Goal: Task Accomplishment & Management: Use online tool/utility

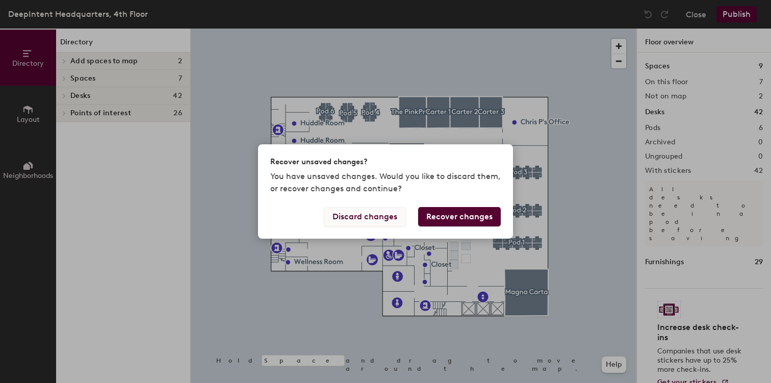
click at [382, 213] on button "Discard changes" at bounding box center [365, 216] width 82 height 19
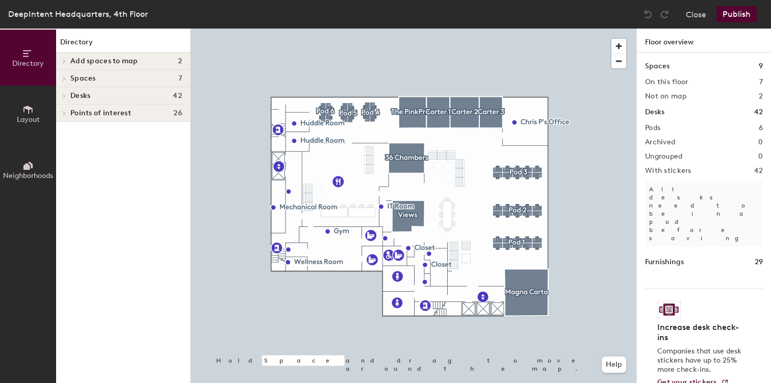
click at [67, 113] on span at bounding box center [63, 113] width 9 height 5
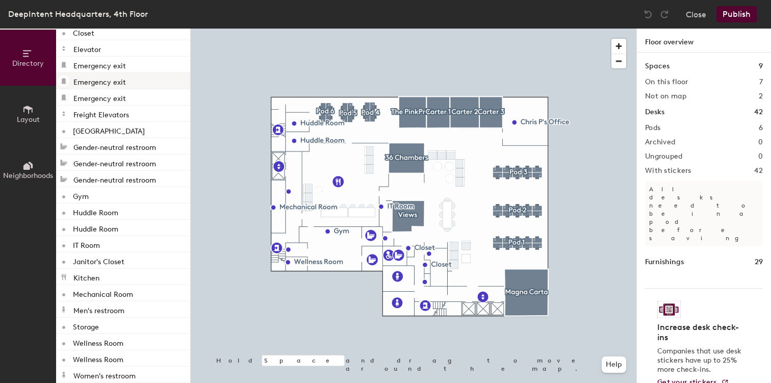
scroll to position [171, 0]
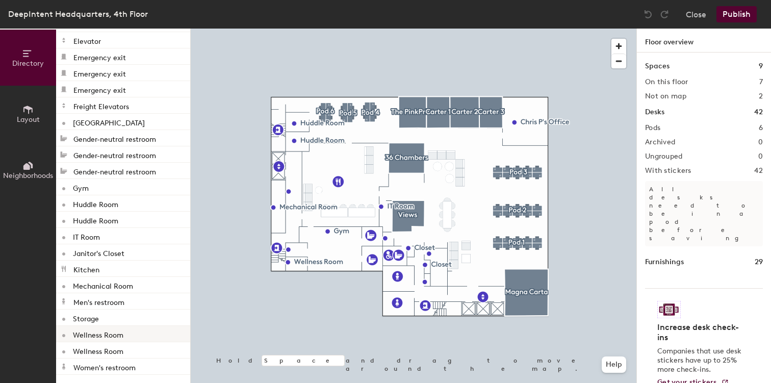
click at [128, 329] on div "Wellness Room" at bounding box center [123, 334] width 134 height 16
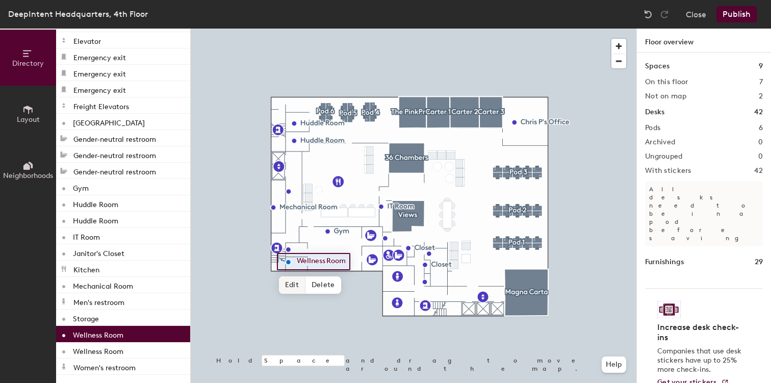
click at [290, 286] on span "Edit" at bounding box center [292, 284] width 27 height 17
click at [322, 284] on span "Done" at bounding box center [319, 284] width 30 height 17
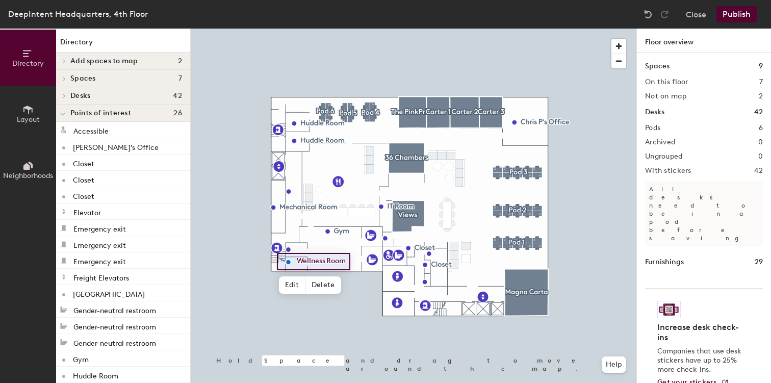
click at [64, 115] on icon at bounding box center [62, 114] width 5 height 4
click at [39, 104] on button "Layout" at bounding box center [28, 114] width 56 height 56
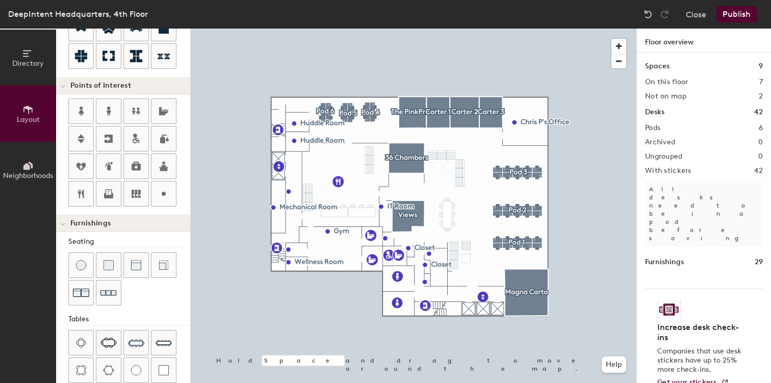
scroll to position [162, 0]
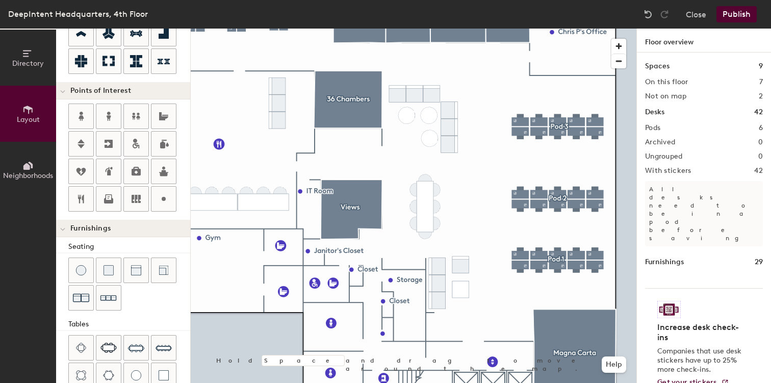
click at [436, 247] on div "Directory Layout Neighborhoods Layout Add space Resize Desks Points of Interest…" at bounding box center [385, 206] width 771 height 355
click at [461, 270] on span "Done" at bounding box center [453, 270] width 30 height 17
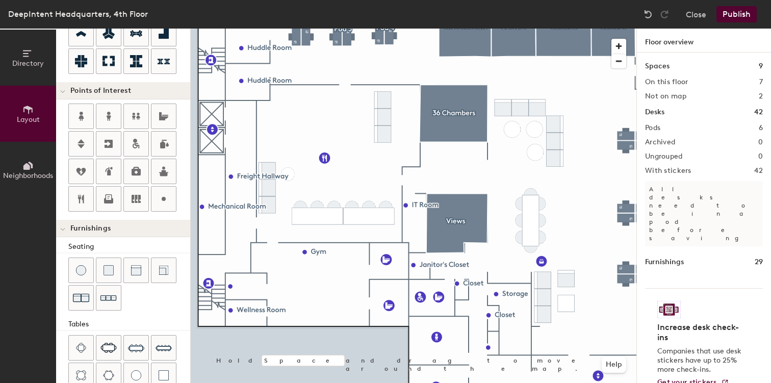
click at [260, 258] on div "Directory Layout Neighborhoods Layout Add space Resize Desks Points of Interest…" at bounding box center [385, 206] width 771 height 355
click at [289, 279] on span "Done" at bounding box center [290, 280] width 30 height 17
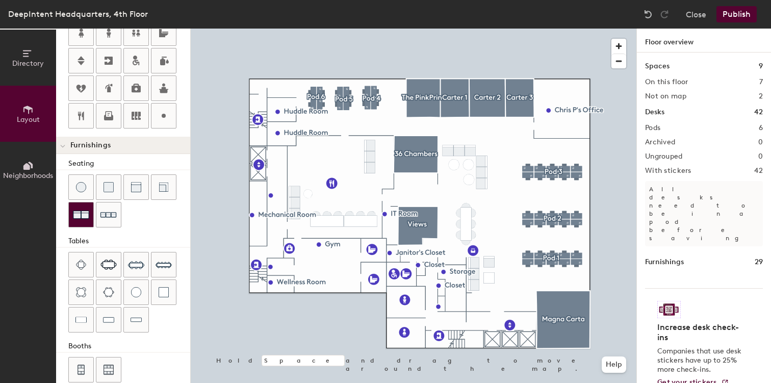
scroll to position [261, 0]
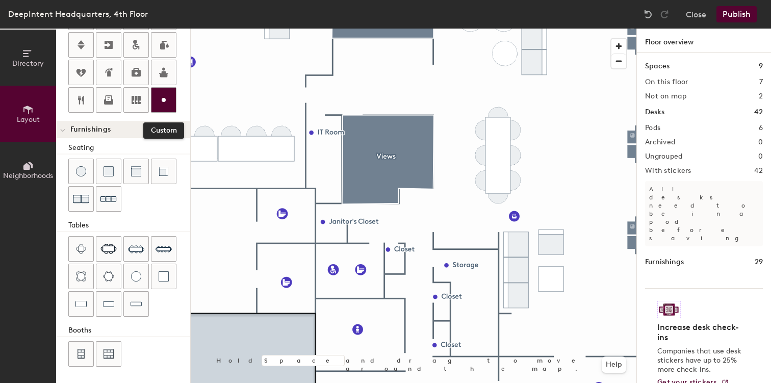
click at [172, 104] on div at bounding box center [163, 100] width 24 height 24
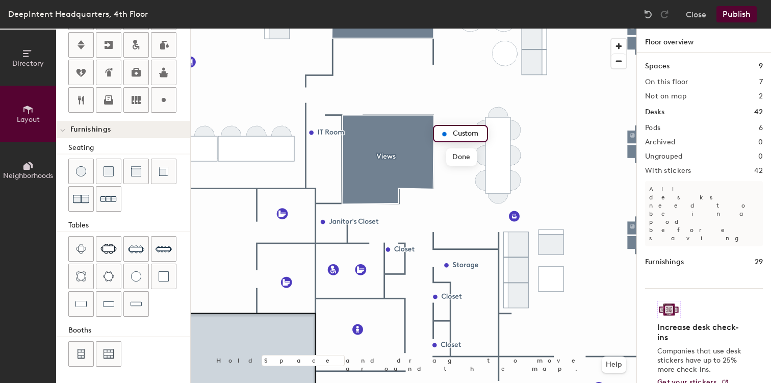
type input "20"
type input "Phone Booth"
click at [481, 162] on span "Done" at bounding box center [471, 156] width 30 height 17
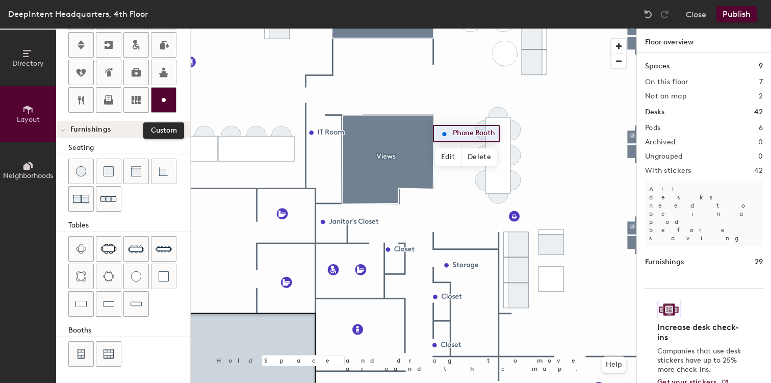
click at [166, 104] on icon at bounding box center [164, 100] width 12 height 12
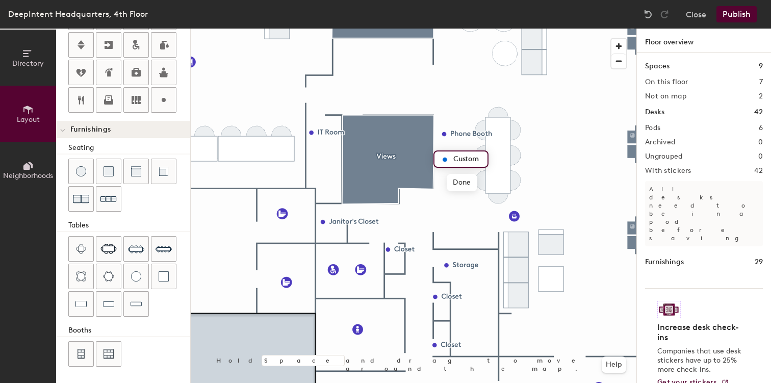
type input "20"
type input "P"
type input "20"
type input "Phone Booth"
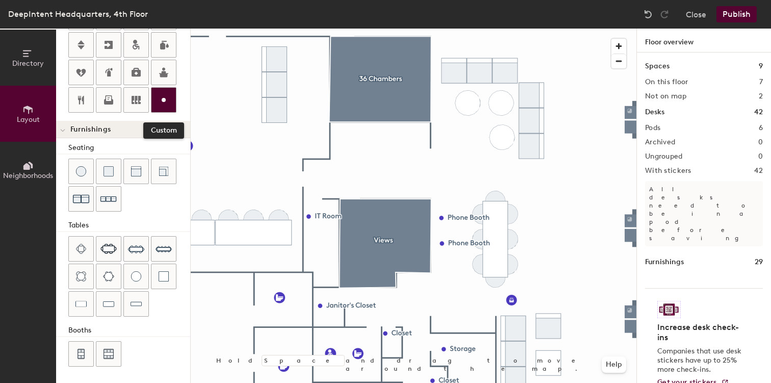
click at [165, 101] on circle at bounding box center [164, 100] width 4 height 4
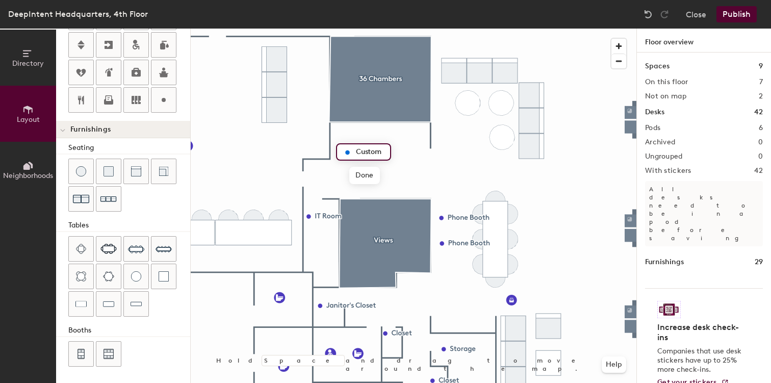
type input "20"
type input "Ph"
type input "20"
type input "Phone Booth"
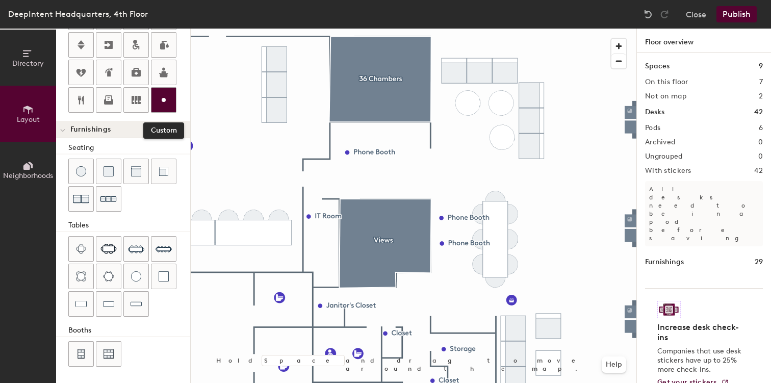
click at [159, 100] on icon at bounding box center [164, 100] width 12 height 12
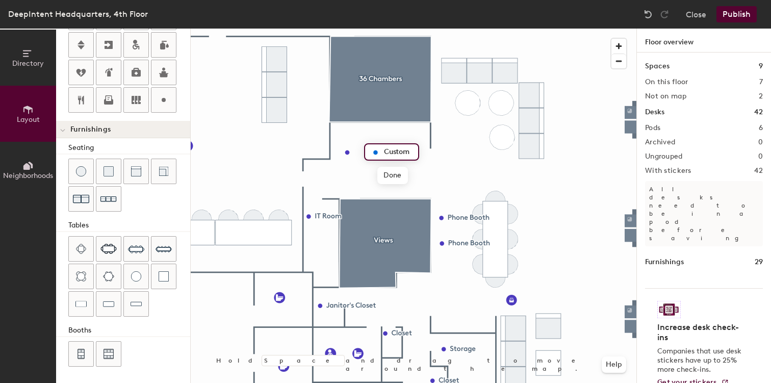
type input "20"
type input "Oh"
type input "20"
type input "O"
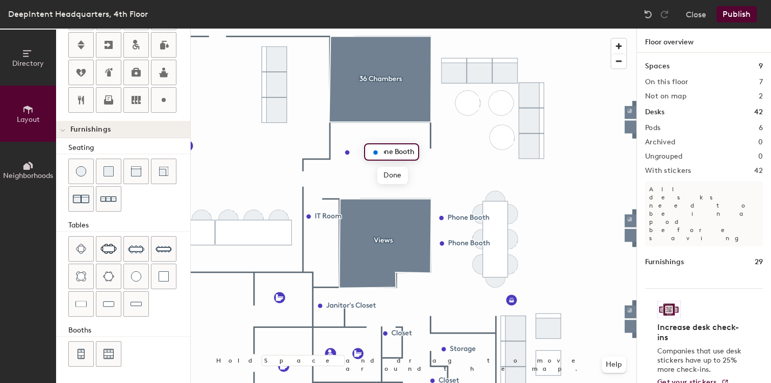
type input "Phone Booth"
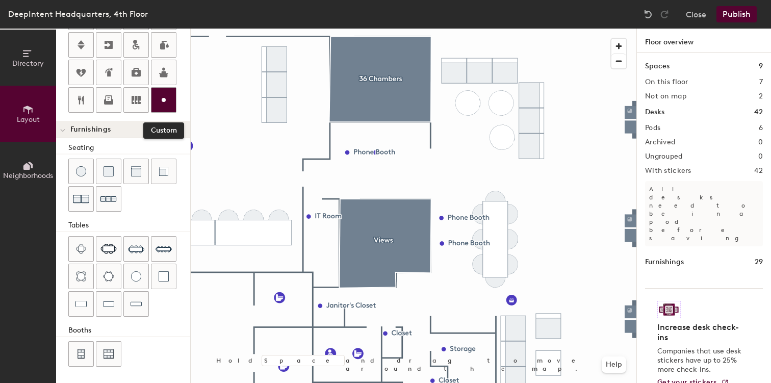
click at [159, 102] on icon at bounding box center [164, 100] width 12 height 12
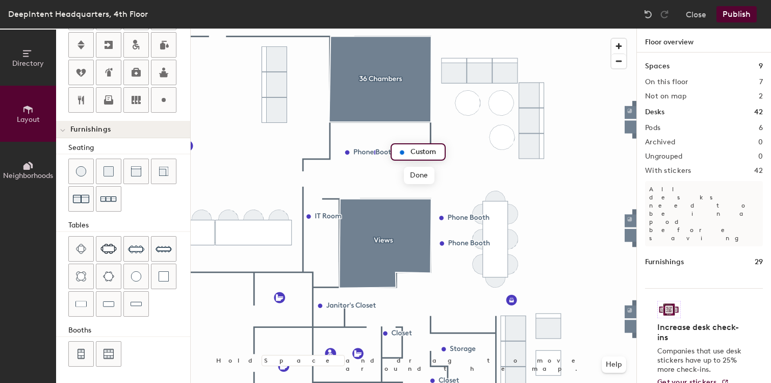
type input "20"
type input "P"
type input "20"
type input "Phone Booth"
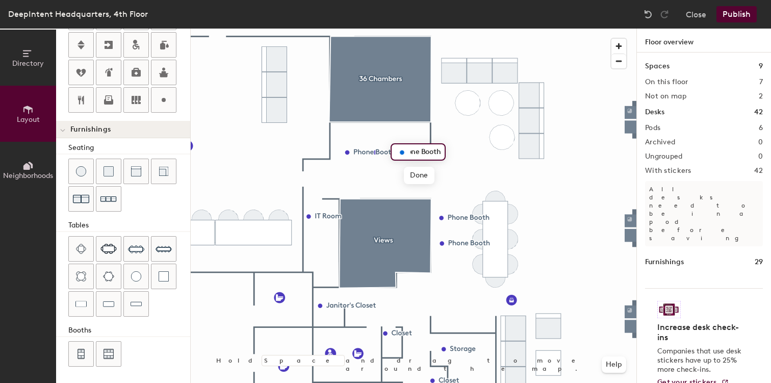
scroll to position [0, 0]
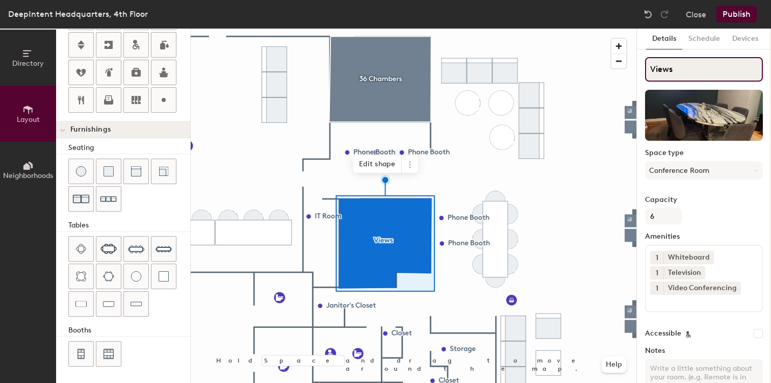
click at [712, 73] on input "Views" at bounding box center [704, 69] width 118 height 24
click at [727, 215] on div "Capacity 6" at bounding box center [704, 210] width 118 height 29
click at [741, 13] on button "Publish" at bounding box center [737, 14] width 40 height 16
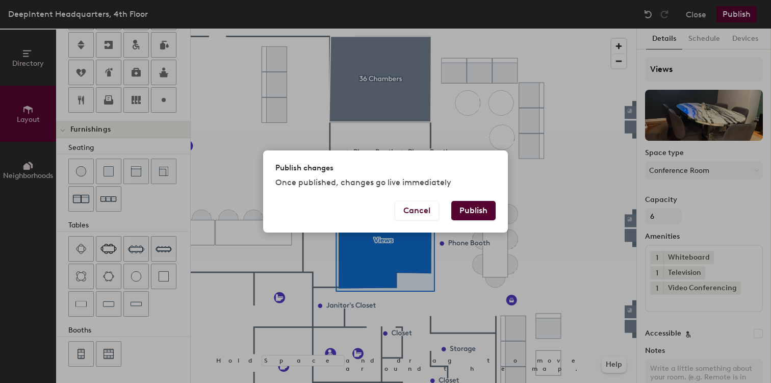
click at [469, 214] on button "Publish" at bounding box center [473, 210] width 44 height 19
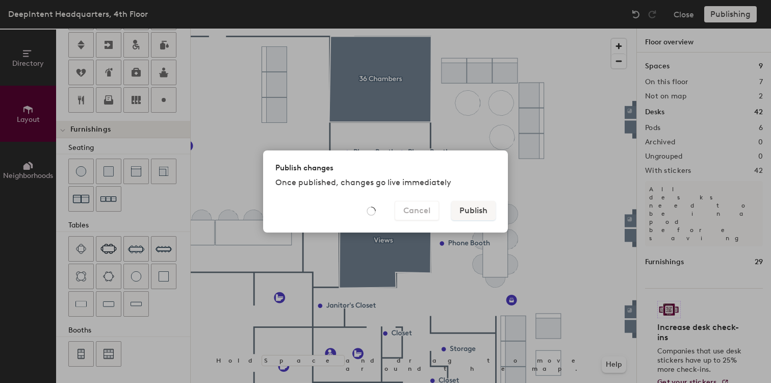
type input "20"
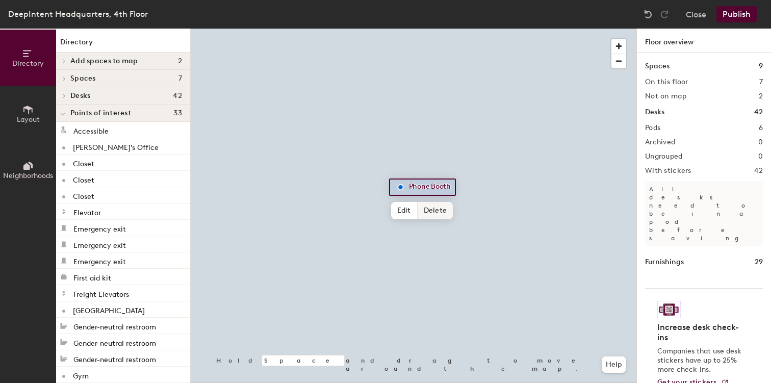
click at [436, 209] on span "Delete" at bounding box center [436, 210] width 36 height 17
click at [452, 206] on span "Delete" at bounding box center [462, 210] width 36 height 17
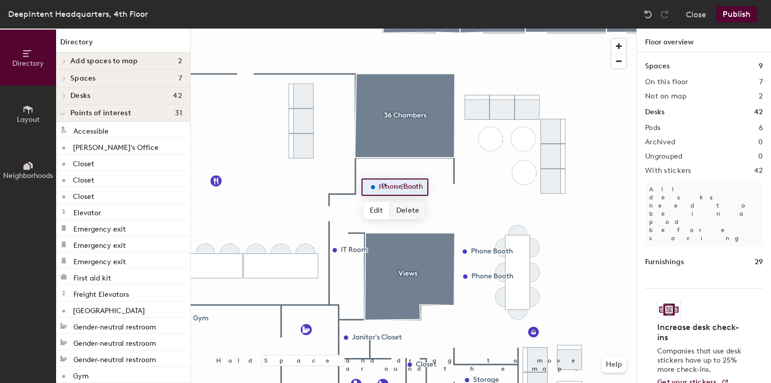
click at [411, 210] on span "Delete" at bounding box center [408, 210] width 36 height 17
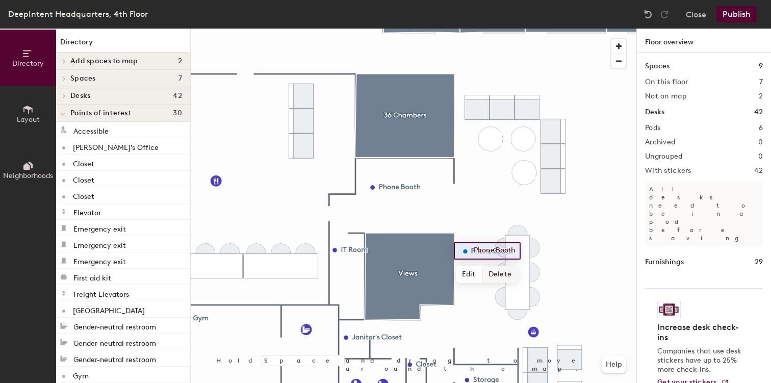
click at [510, 283] on span "Delete" at bounding box center [501, 274] width 36 height 17
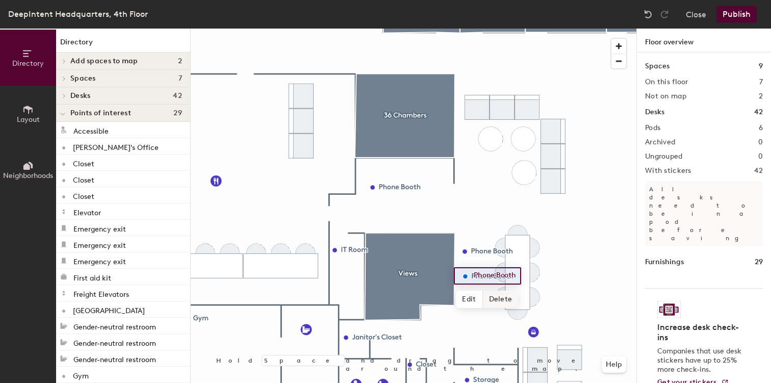
click at [503, 297] on span "Delete" at bounding box center [501, 299] width 36 height 17
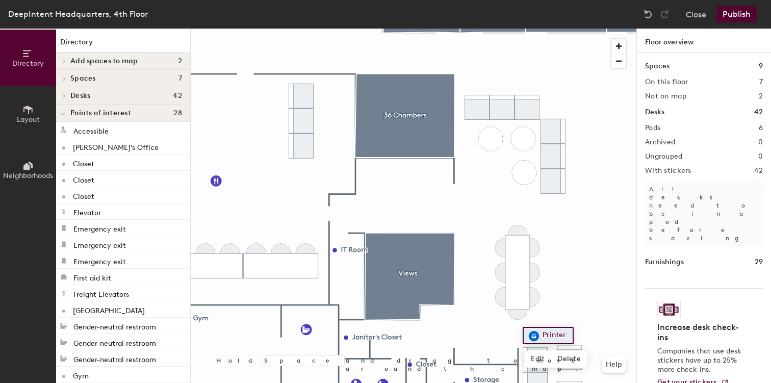
click at [661, 347] on p "Companies that use desk stickers have up to 25% more check-ins." at bounding box center [701, 361] width 87 height 28
click at [751, 19] on button "Publish" at bounding box center [737, 14] width 40 height 16
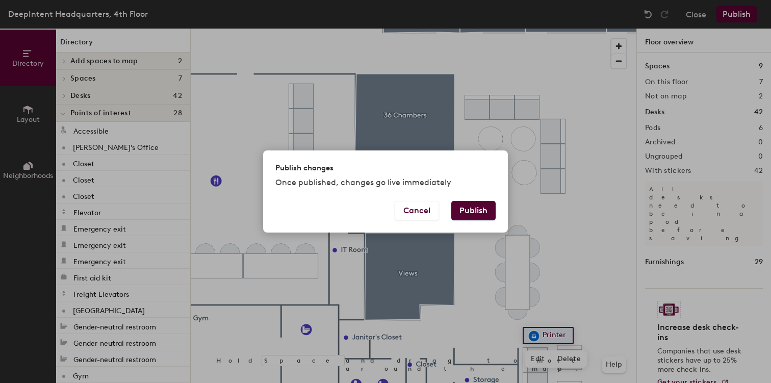
click at [476, 209] on button "Publish" at bounding box center [473, 210] width 44 height 19
